Goal: Task Accomplishment & Management: Manage account settings

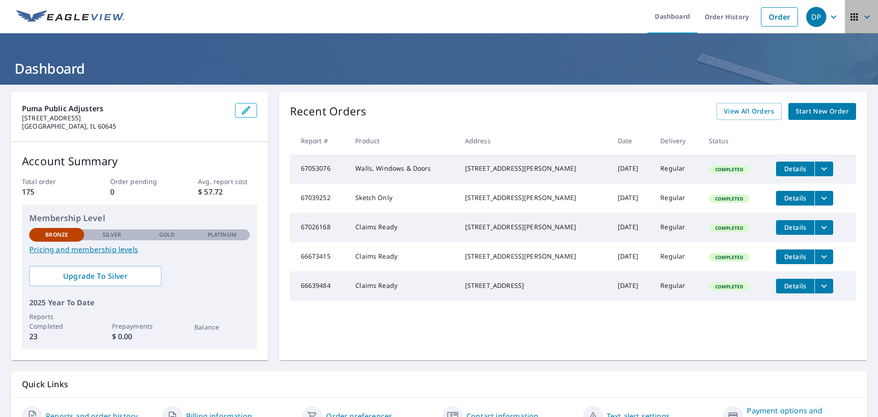
click at [849, 15] on icon "button" at bounding box center [854, 16] width 11 height 11
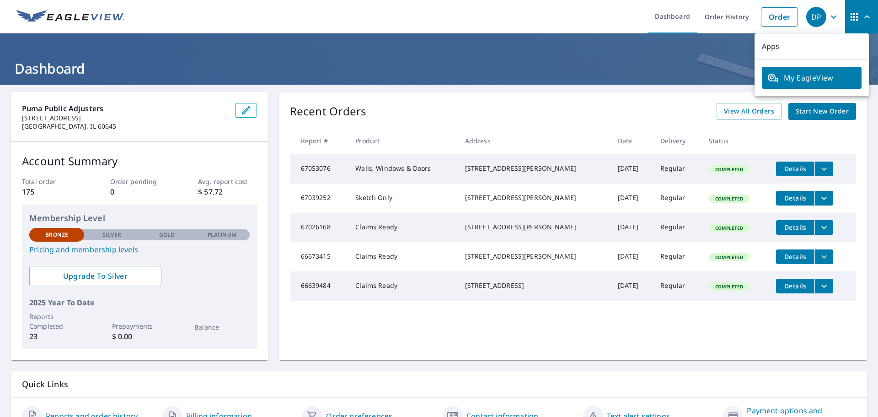
click at [864, 16] on icon "button" at bounding box center [866, 16] width 5 height 3
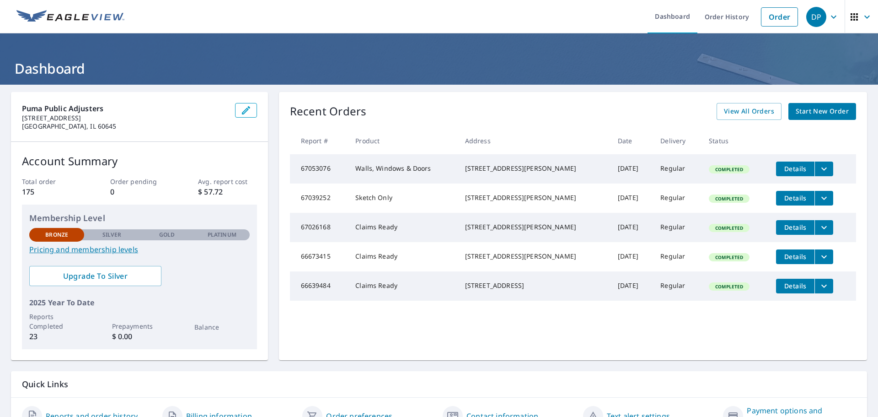
click at [851, 15] on icon "button" at bounding box center [854, 16] width 7 height 7
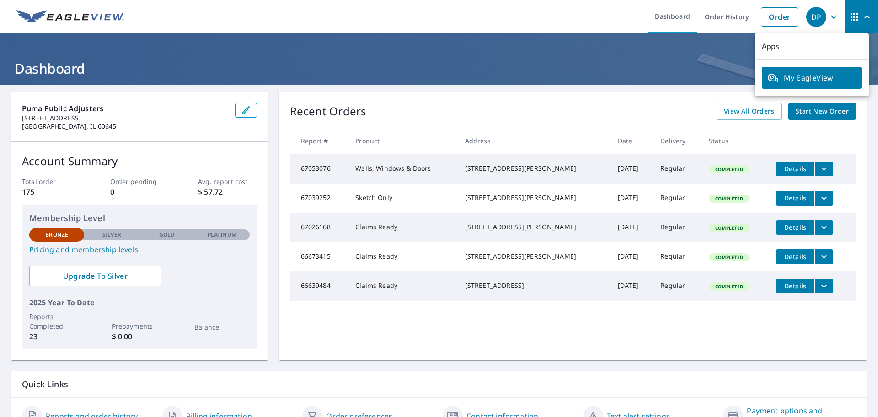
scroll to position [48, 0]
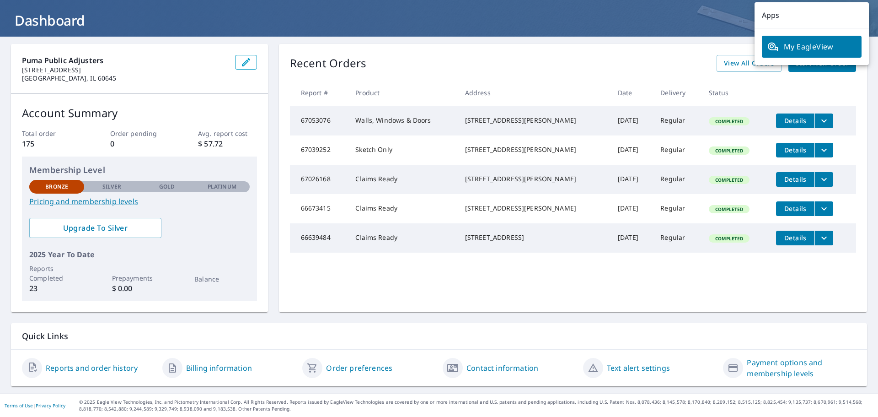
click at [354, 369] on link "Order preferences" at bounding box center [359, 367] width 66 height 11
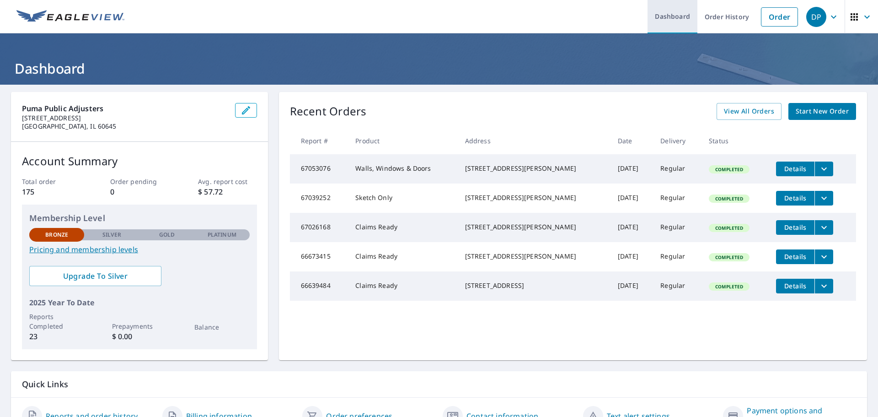
click at [671, 16] on link "Dashboard" at bounding box center [673, 16] width 50 height 33
click at [672, 18] on link "Dashboard" at bounding box center [673, 16] width 50 height 33
click at [828, 16] on icon "button" at bounding box center [833, 16] width 11 height 11
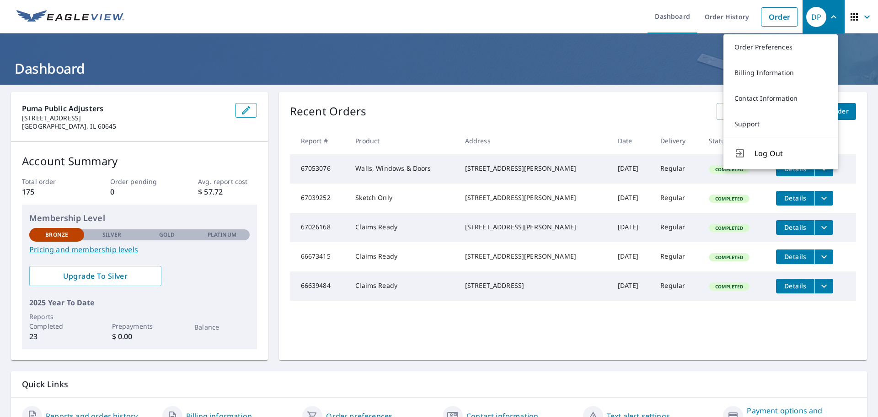
click at [615, 23] on ul "Dashboard Order History Order" at bounding box center [466, 16] width 673 height 33
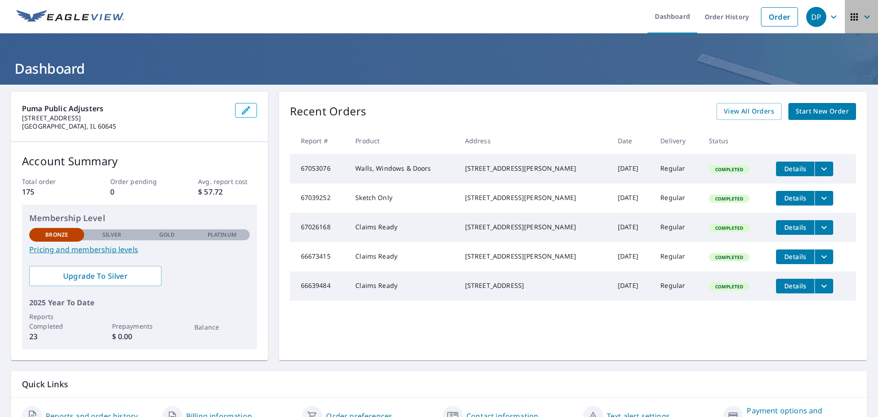
click at [849, 17] on icon "button" at bounding box center [854, 16] width 11 height 11
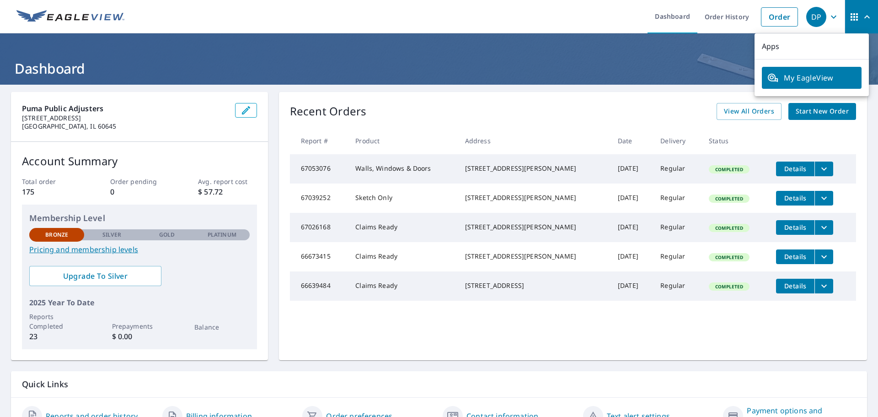
click at [592, 18] on ul "Dashboard Order History Order" at bounding box center [466, 16] width 673 height 33
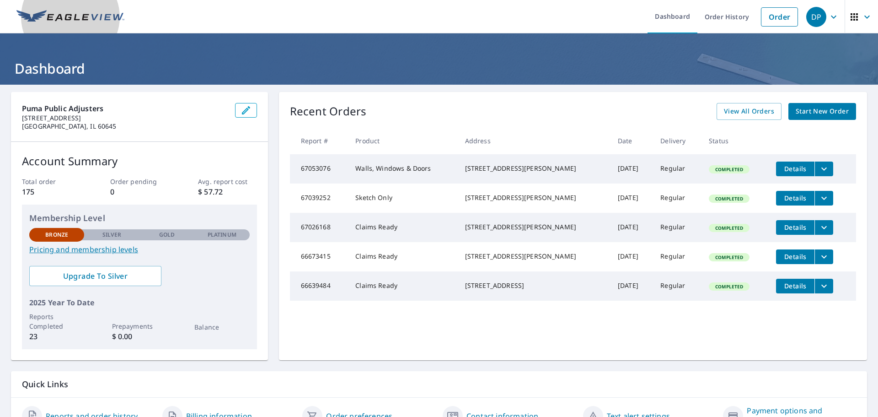
click at [36, 17] on img at bounding box center [70, 17] width 108 height 14
click at [670, 15] on link "Dashboard" at bounding box center [673, 16] width 50 height 33
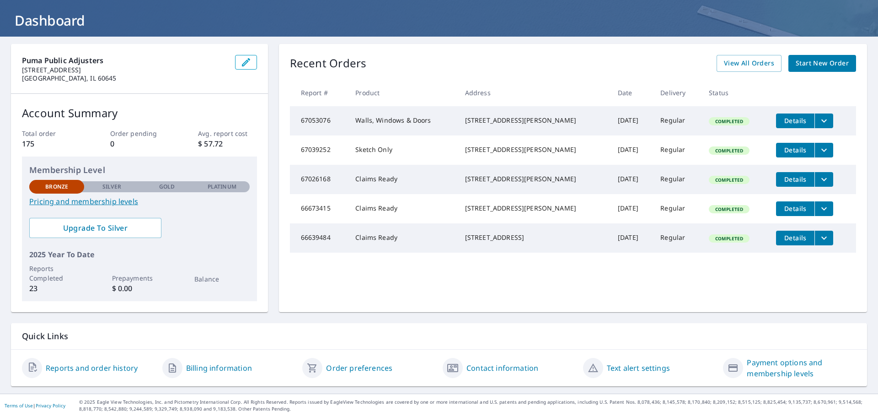
click at [87, 364] on link "Reports and order history" at bounding box center [92, 367] width 92 height 11
